Goal: Task Accomplishment & Management: Complete application form

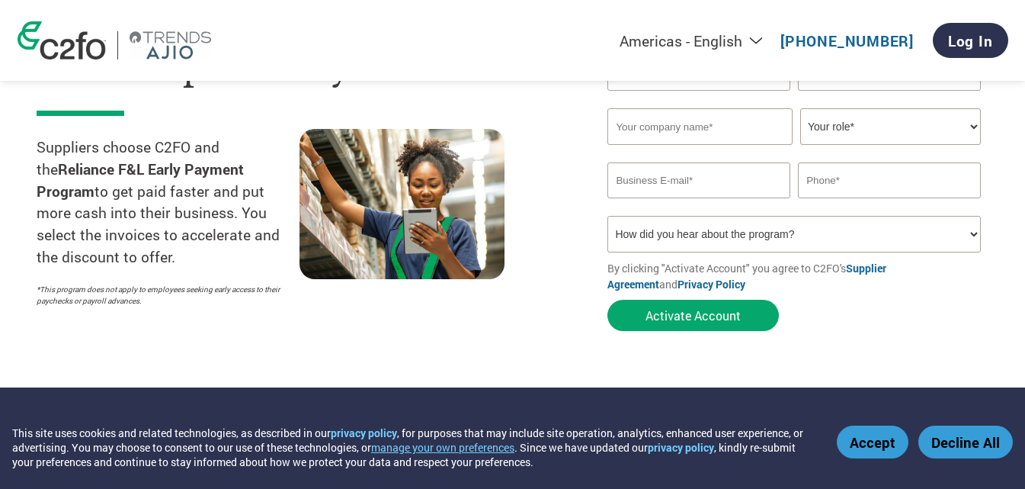
scroll to position [76, 0]
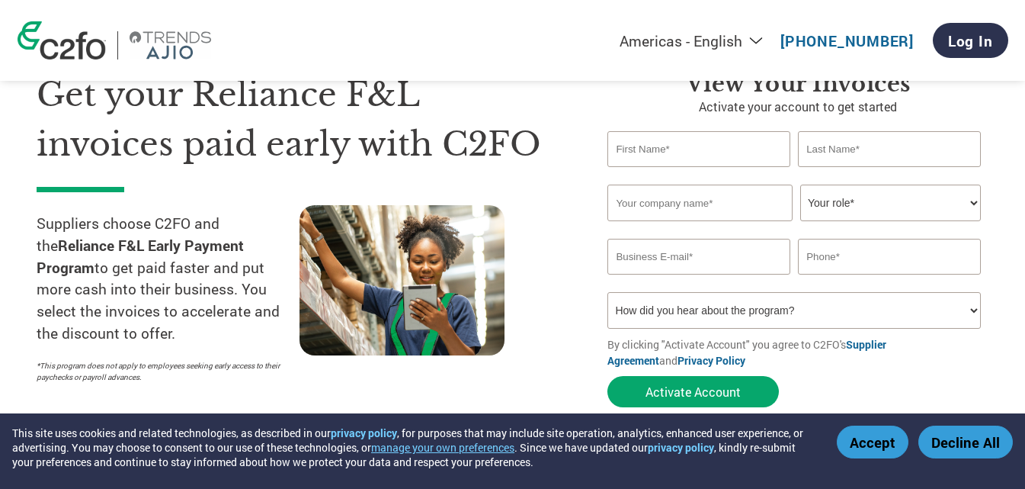
click at [655, 149] on input "text" at bounding box center [698, 149] width 183 height 36
type input "[PERSON_NAME]"
type input "PANDEY"
click at [665, 202] on input "text" at bounding box center [699, 202] width 185 height 37
type input "MAN SOURCE"
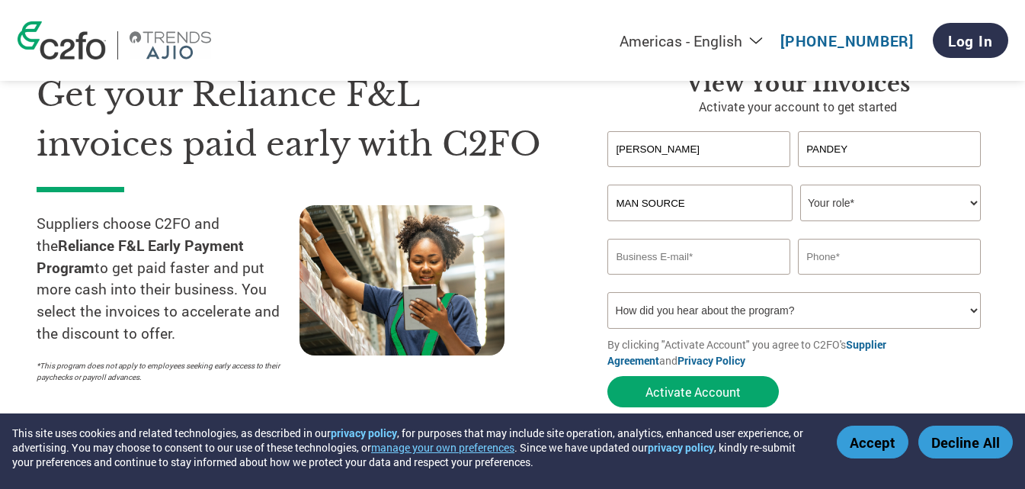
click at [852, 210] on select "Your role* CFO Controller Credit Manager Finance Director Treasurer CEO Preside…" at bounding box center [890, 202] width 181 height 37
select select "OTHER"
click at [800, 184] on select "Your role* CFO Controller Credit Manager Finance Director Treasurer CEO Preside…" at bounding box center [890, 202] width 181 height 37
click at [656, 260] on input "email" at bounding box center [698, 257] width 183 height 36
type input "[EMAIL_ADDRESS][DOMAIN_NAME]"
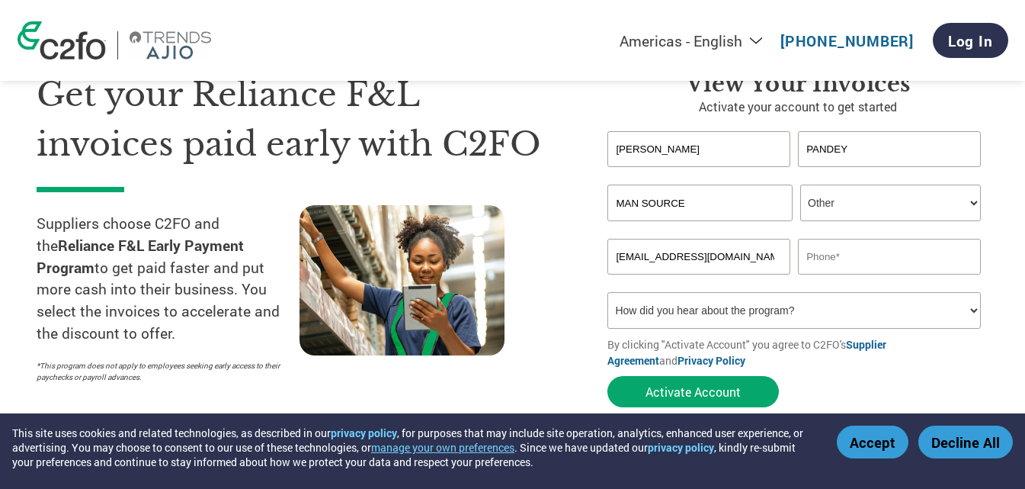
click at [867, 258] on input "text" at bounding box center [889, 257] width 183 height 36
type input "7523823655"
click at [726, 317] on select "How did you hear about the program? Received a letter Email Social Media Online…" at bounding box center [793, 310] width 373 height 37
select select "Email"
click at [607, 292] on select "How did you hear about the program? Received a letter Email Social Media Online…" at bounding box center [793, 310] width 373 height 37
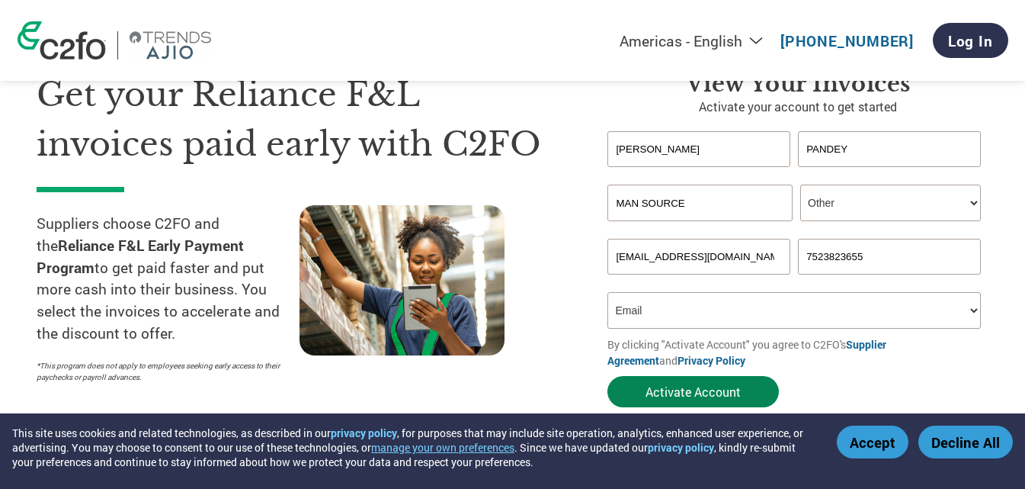
click at [693, 394] on button "Activate Account" at bounding box center [692, 391] width 171 height 31
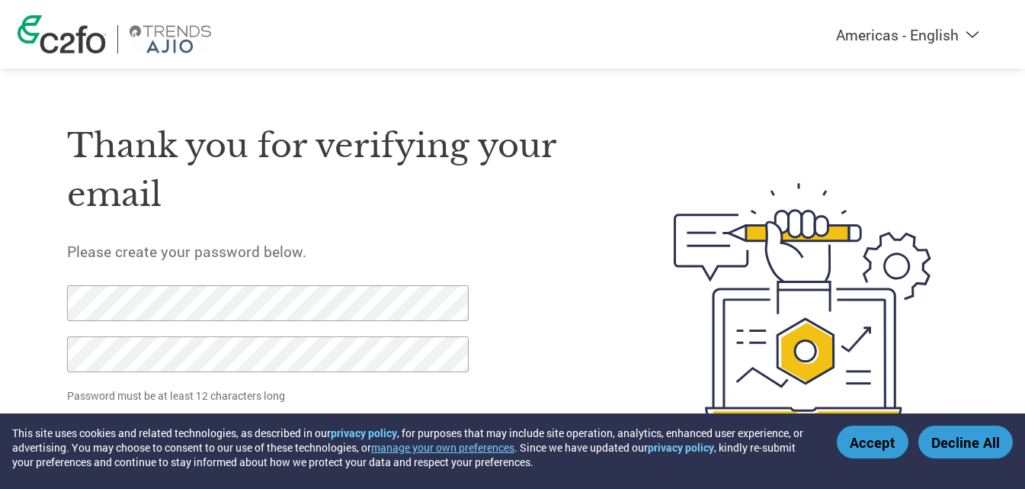
scroll to position [53, 0]
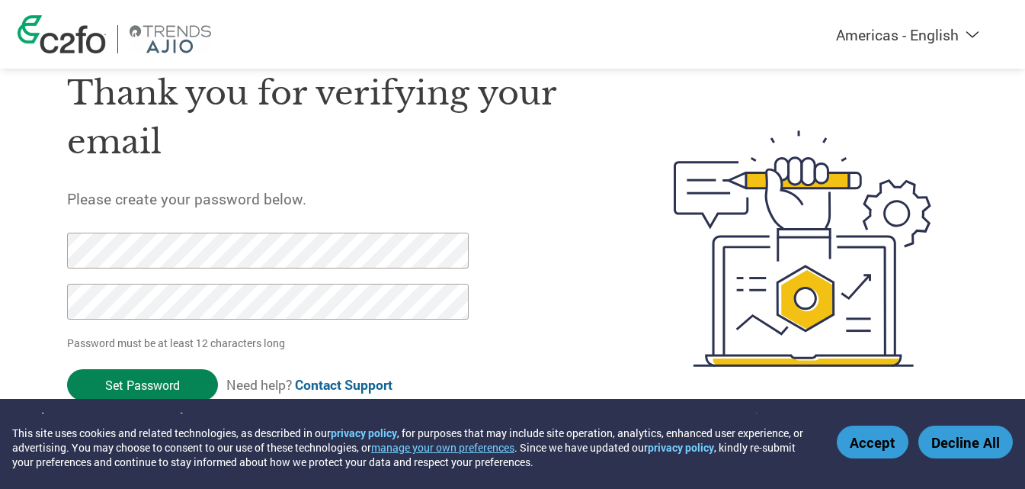
click at [147, 377] on input "Set Password" at bounding box center [142, 384] width 151 height 31
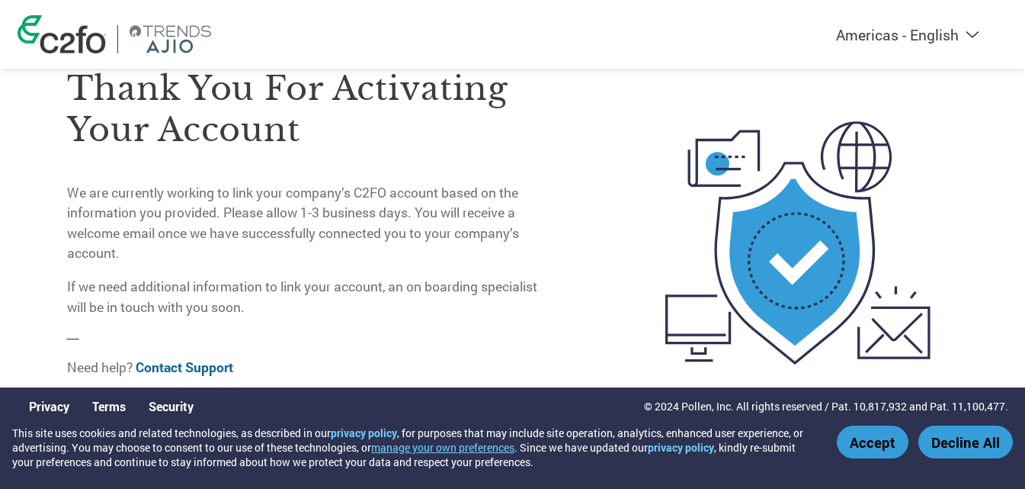
scroll to position [0, 0]
